Goal: Check status: Check status

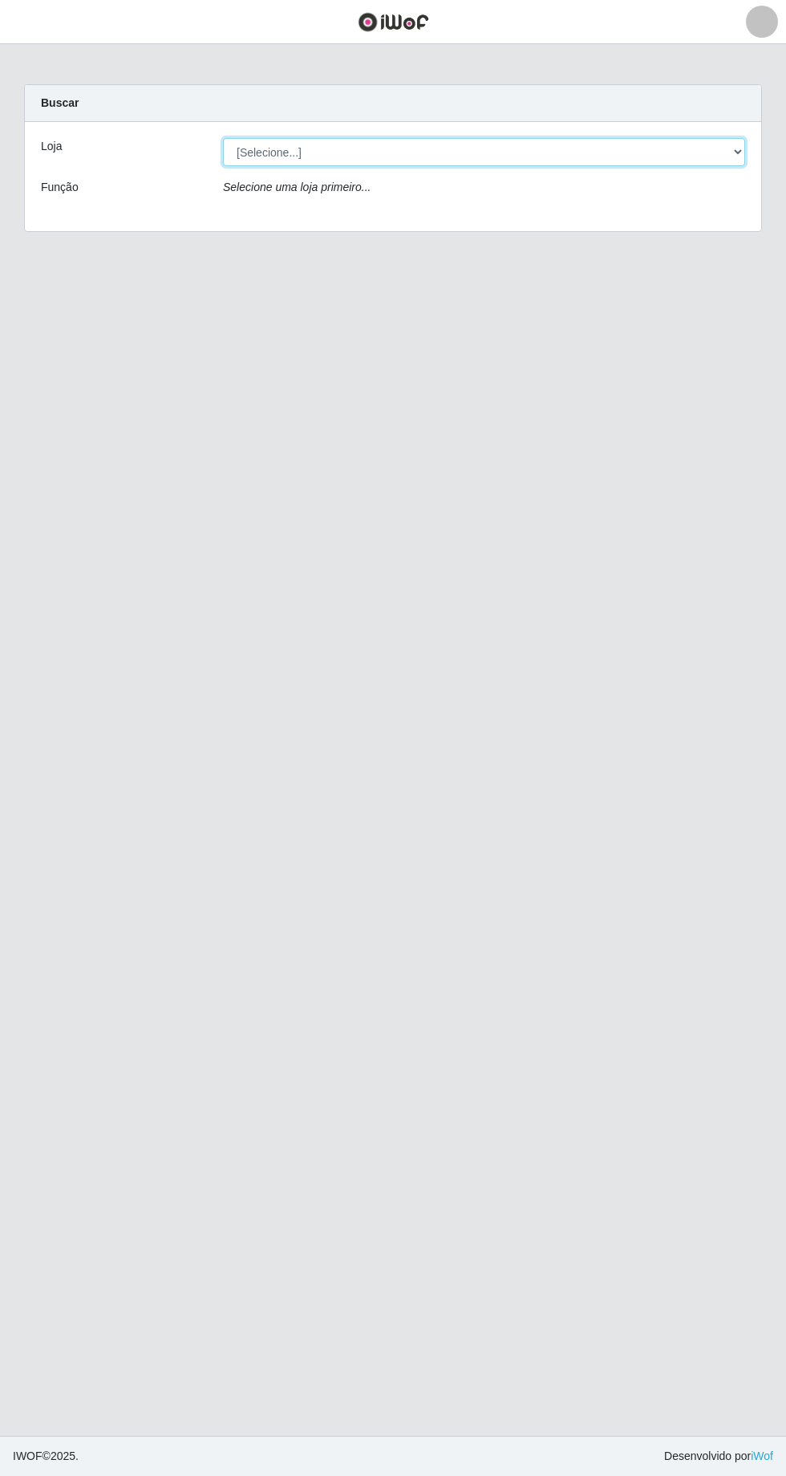
click at [733, 161] on select "[Selecione...] [GEOGRAPHIC_DATA] - [GEOGRAPHIC_DATA] - [GEOGRAPHIC_DATA] - [GEO…" at bounding box center [484, 152] width 522 height 28
select select "508"
click at [223, 138] on select "[Selecione...] [GEOGRAPHIC_DATA] - [GEOGRAPHIC_DATA] - [GEOGRAPHIC_DATA] - [GEO…" at bounding box center [484, 152] width 522 height 28
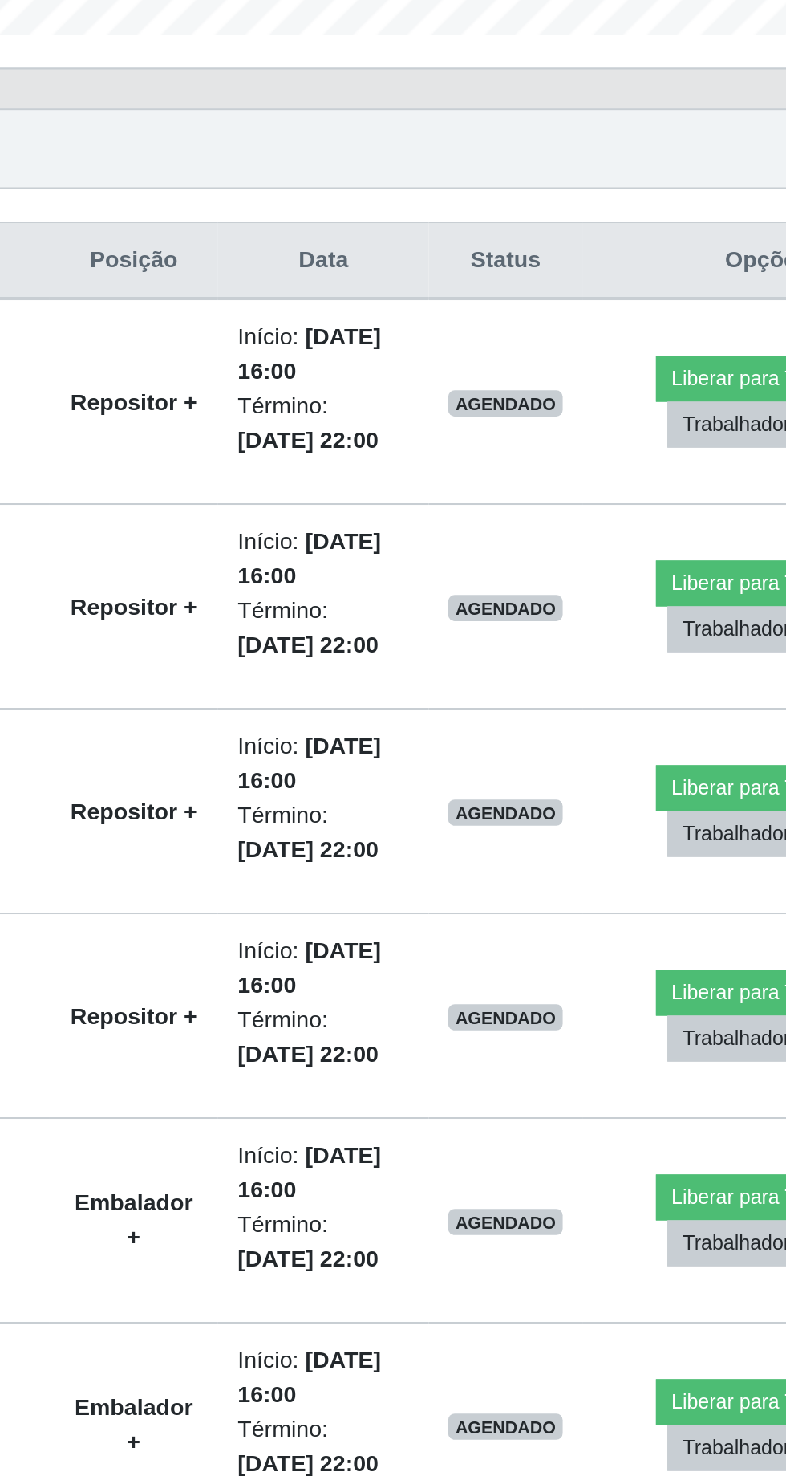
scroll to position [190, 0]
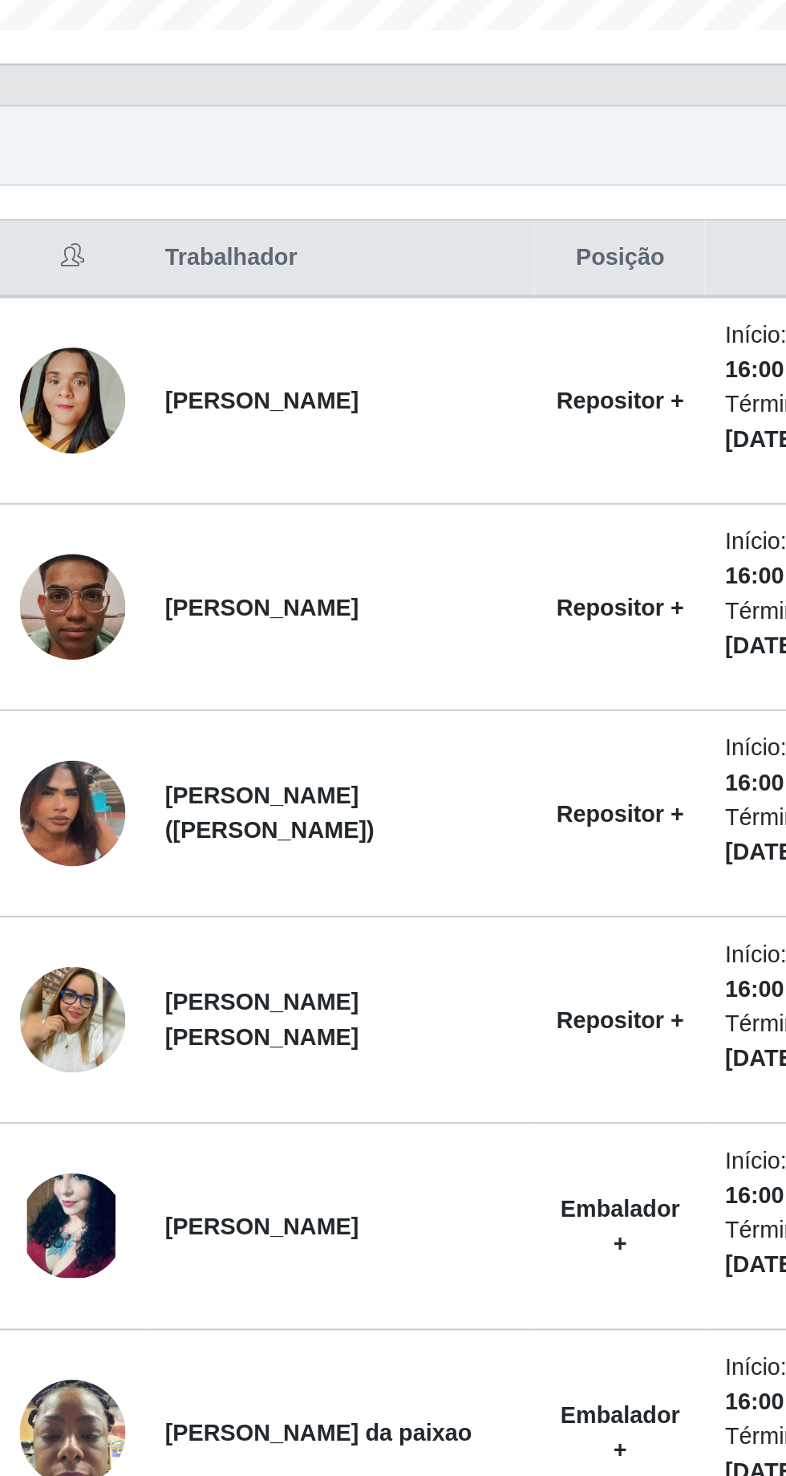
click at [248, 692] on td "[PERSON_NAME]" at bounding box center [206, 664] width 189 height 100
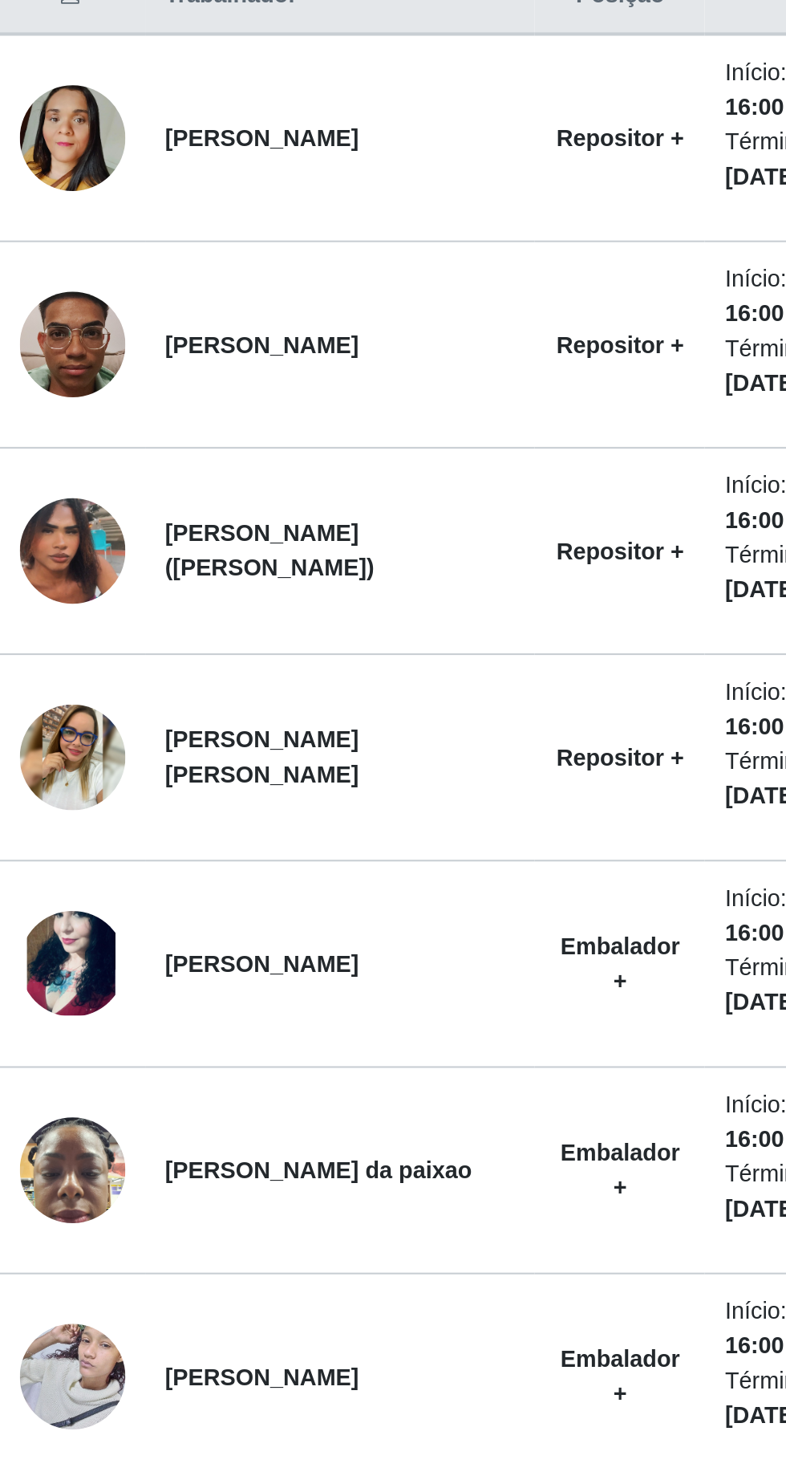
click at [282, 956] on td "[PERSON_NAME]" at bounding box center [206, 965] width 189 height 100
click at [270, 1057] on td "[PERSON_NAME] da paixao" at bounding box center [206, 1065] width 189 height 100
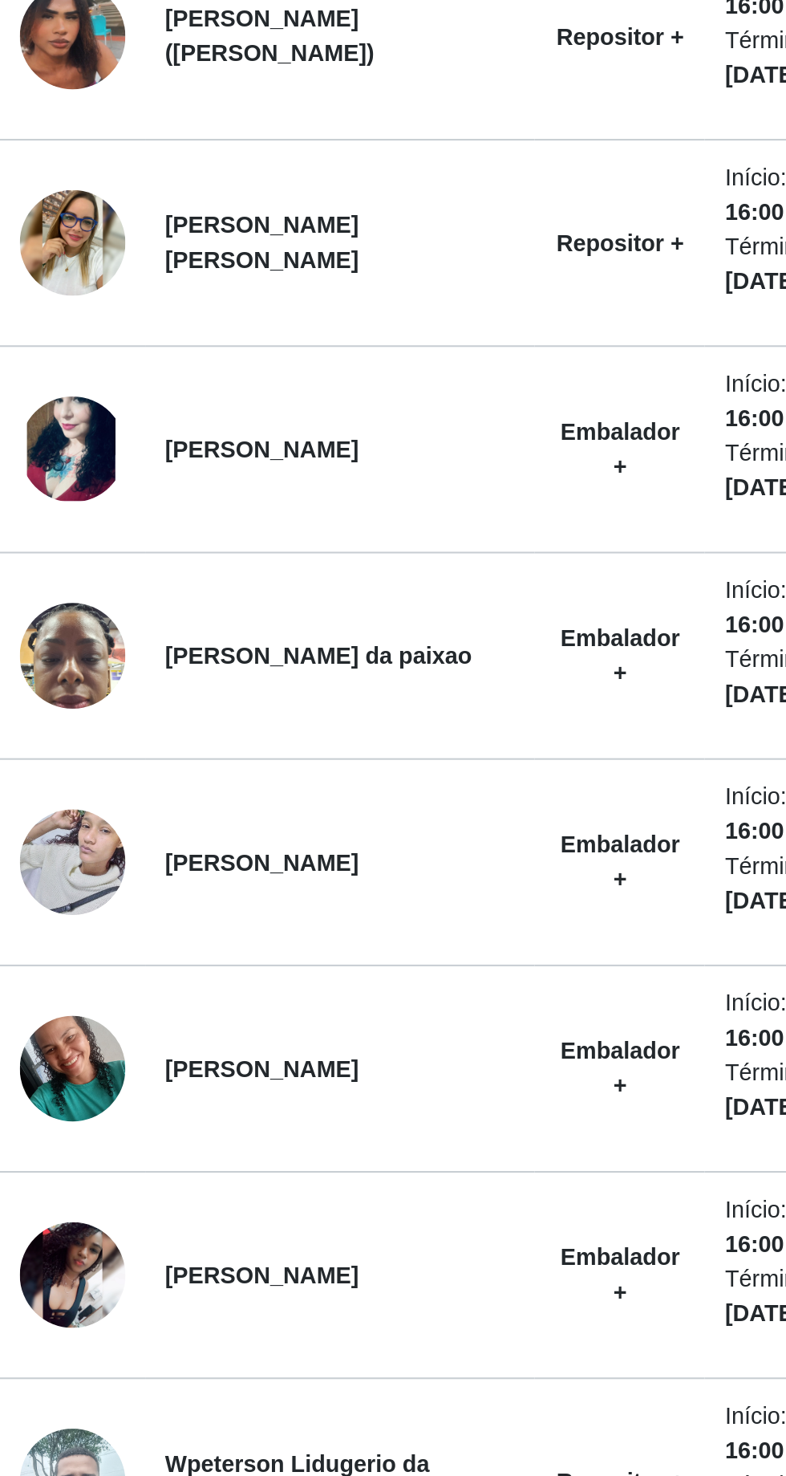
scroll to position [192, 0]
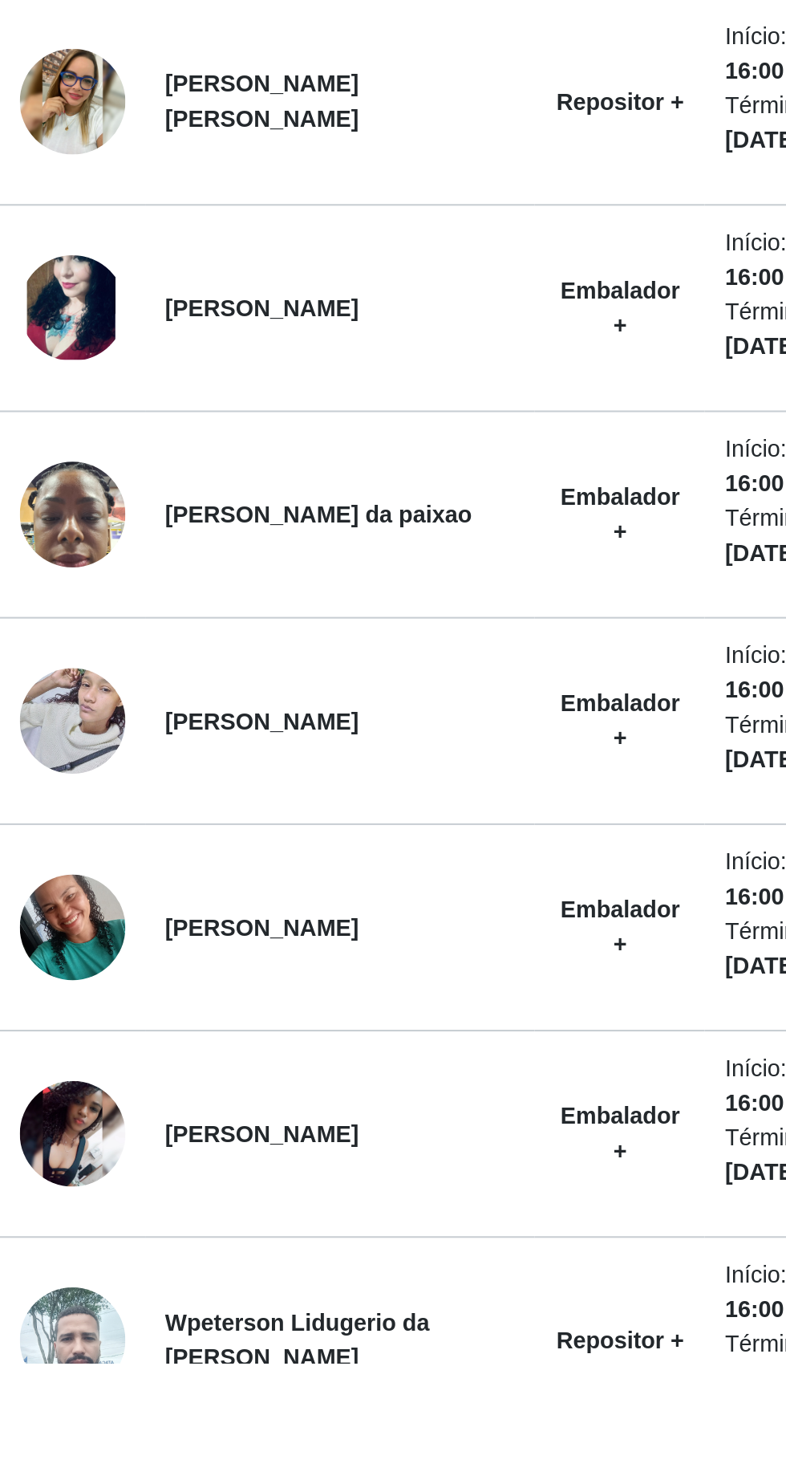
click at [258, 1368] on td "[PERSON_NAME]" at bounding box center [206, 1364] width 189 height 100
click at [145, 1440] on td "Wpeterson Lidugerio da [PERSON_NAME]" at bounding box center [206, 1465] width 189 height 100
